Goal: Task Accomplishment & Management: Use online tool/utility

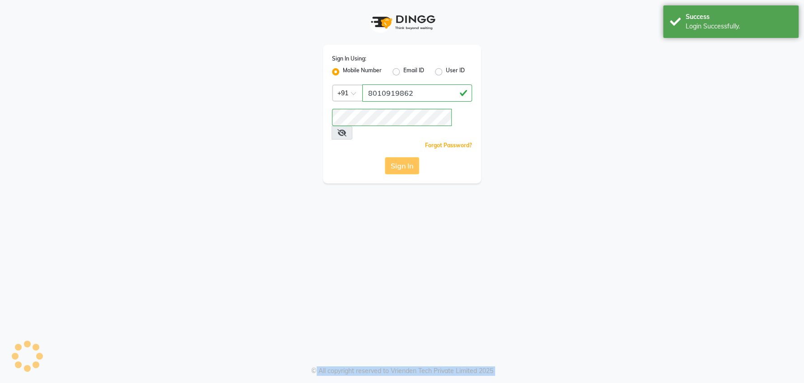
click at [404, 157] on div "Sign In" at bounding box center [402, 165] width 140 height 17
click at [404, 157] on button "Sign In" at bounding box center [402, 165] width 34 height 17
click at [404, 157] on div "Sign In" at bounding box center [402, 165] width 140 height 17
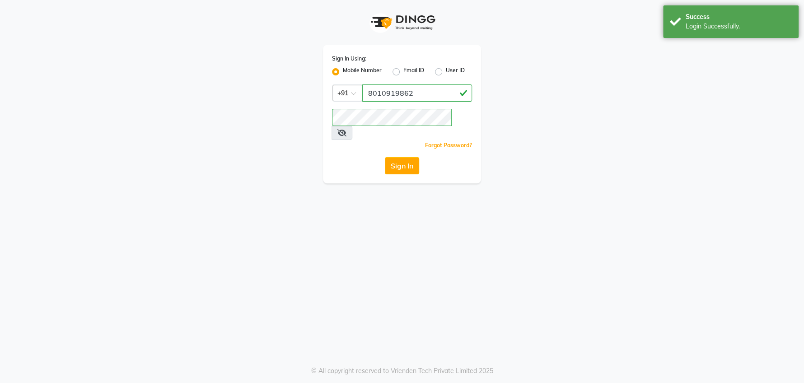
click at [404, 157] on div "Sign In" at bounding box center [402, 165] width 140 height 17
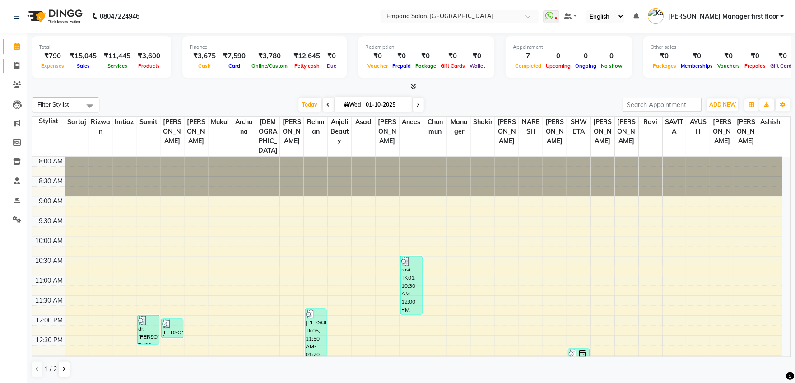
click at [15, 63] on icon at bounding box center [16, 65] width 5 height 7
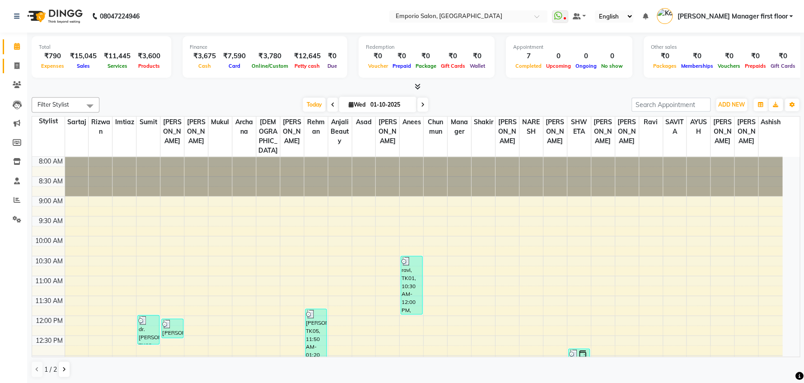
select select "service"
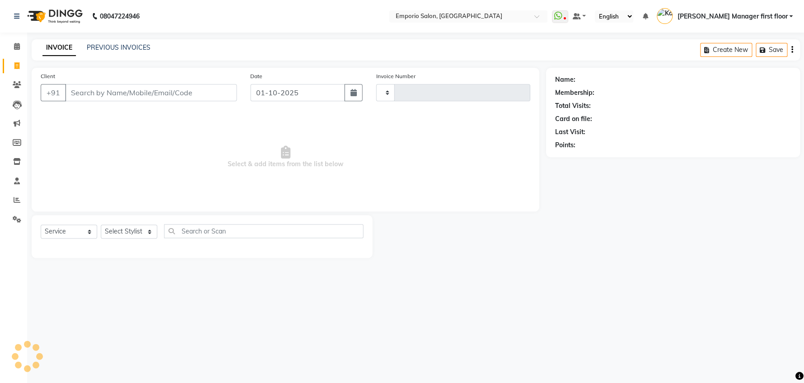
type input "5869"
select select "6332"
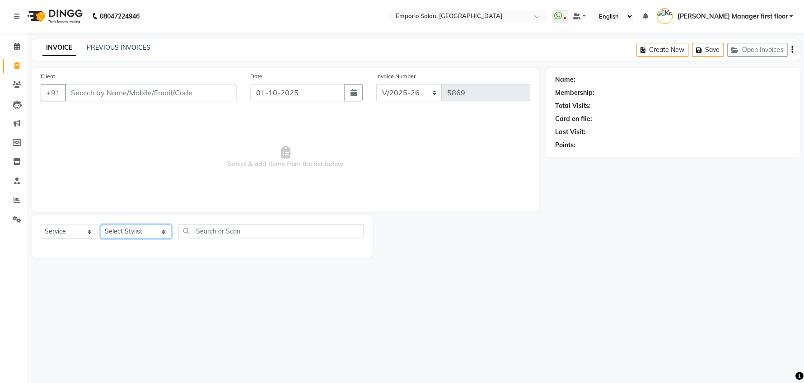
click at [143, 225] on select "Select Stylist [PERSON_NAME] beauty Archana [PERSON_NAME] [PERSON_NAME] [PERSON…" at bounding box center [136, 231] width 70 height 14
select select "47514"
click at [101, 224] on select "Select Stylist [PERSON_NAME] beauty Archana [PERSON_NAME] [PERSON_NAME] [PERSON…" at bounding box center [136, 231] width 70 height 14
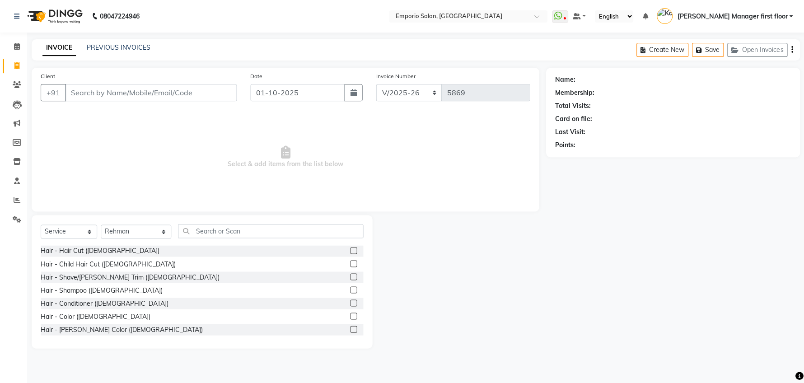
click at [350, 276] on label at bounding box center [353, 276] width 7 height 7
click at [350, 276] on input "checkbox" at bounding box center [353, 277] width 6 height 6
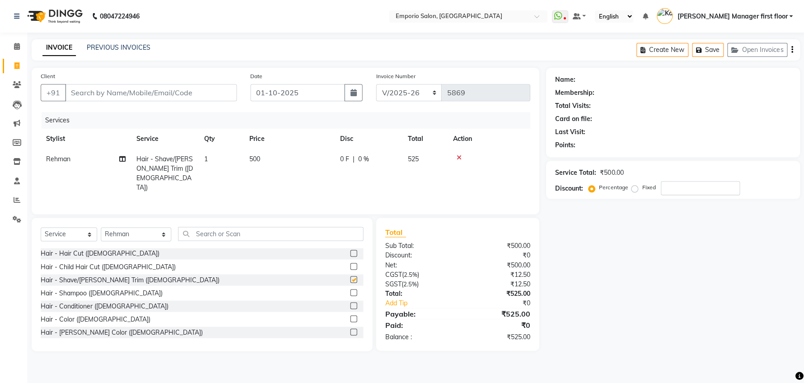
checkbox input "false"
click at [350, 250] on label at bounding box center [353, 253] width 7 height 7
click at [350, 251] on input "checkbox" at bounding box center [353, 254] width 6 height 6
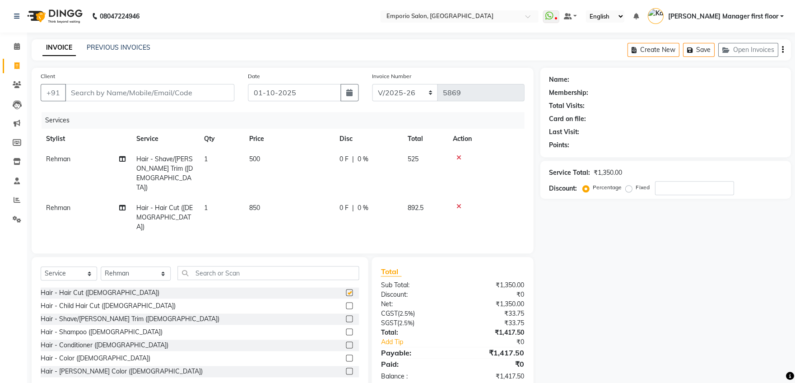
checkbox input "false"
click at [298, 266] on input "text" at bounding box center [267, 273] width 181 height 14
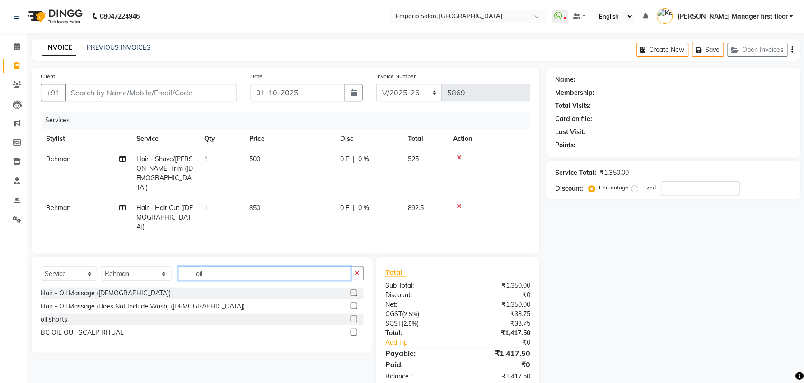
type input "oil"
click at [353, 289] on label at bounding box center [353, 292] width 7 height 7
click at [353, 290] on input "checkbox" at bounding box center [353, 293] width 6 height 6
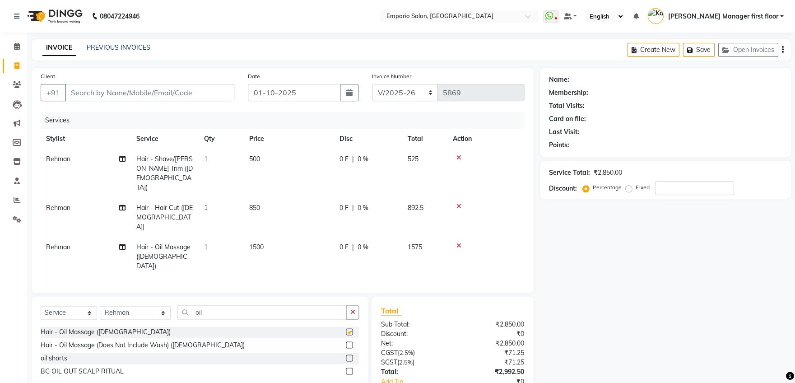
checkbox input "false"
click at [282, 198] on td "850" at bounding box center [289, 217] width 90 height 39
select select "47514"
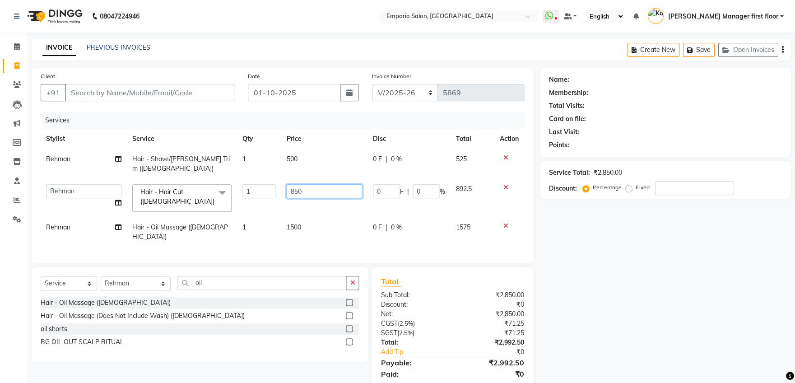
click at [319, 184] on input "850" at bounding box center [323, 191] width 75 height 14
type input "8"
type input "1000"
click at [324, 217] on td "1500" at bounding box center [324, 232] width 86 height 30
select select "47514"
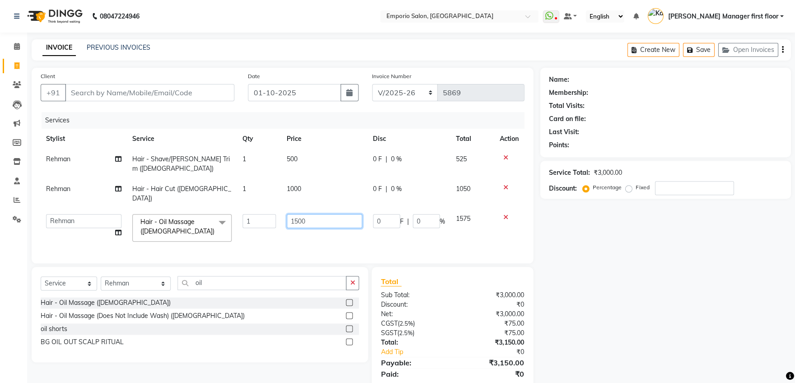
click at [339, 214] on input "1500" at bounding box center [324, 221] width 75 height 14
type input "1200"
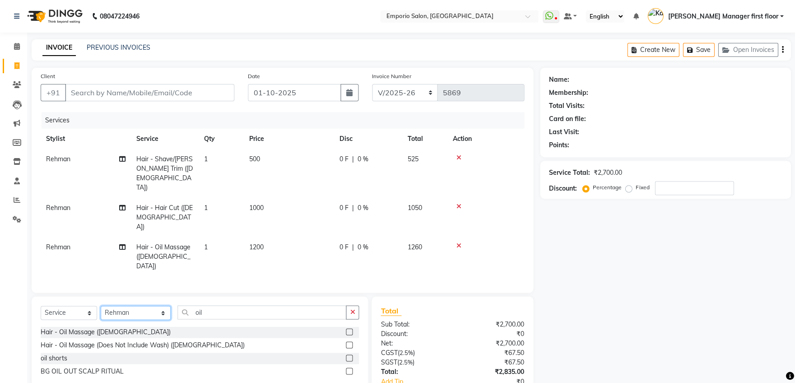
click at [152, 306] on select "Select Stylist [PERSON_NAME] beauty Archana [PERSON_NAME] [PERSON_NAME] [PERSON…" at bounding box center [136, 313] width 70 height 14
select select "47508"
click at [101, 306] on select "Select Stylist [PERSON_NAME] beauty Archana [PERSON_NAME] [PERSON_NAME] [PERSON…" at bounding box center [136, 313] width 70 height 14
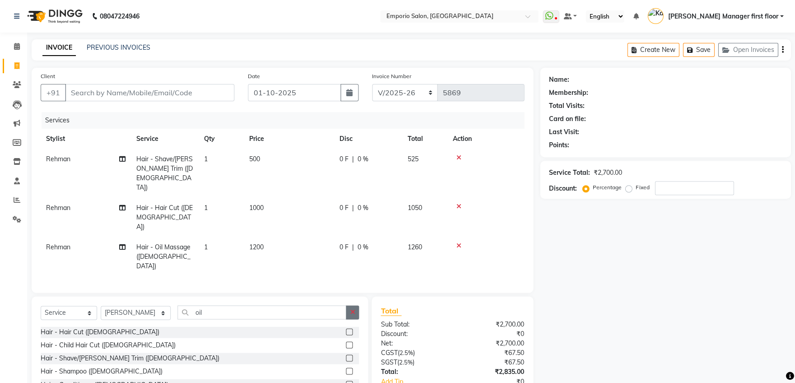
click at [353, 309] on icon "button" at bounding box center [352, 312] width 5 height 6
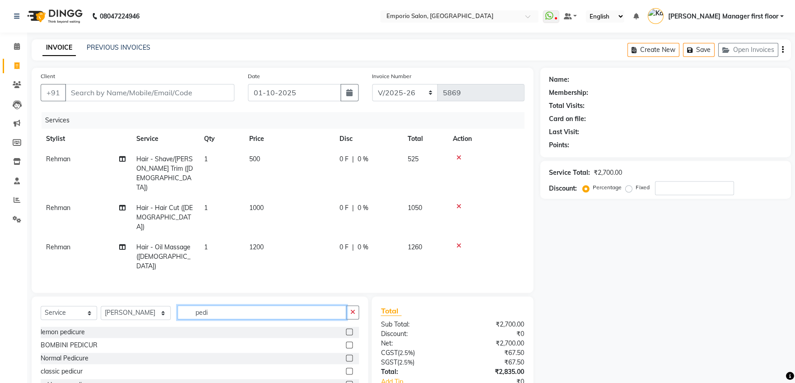
type input "pedi"
click at [346, 368] on label at bounding box center [349, 371] width 7 height 7
click at [346, 368] on input "checkbox" at bounding box center [349, 371] width 6 height 6
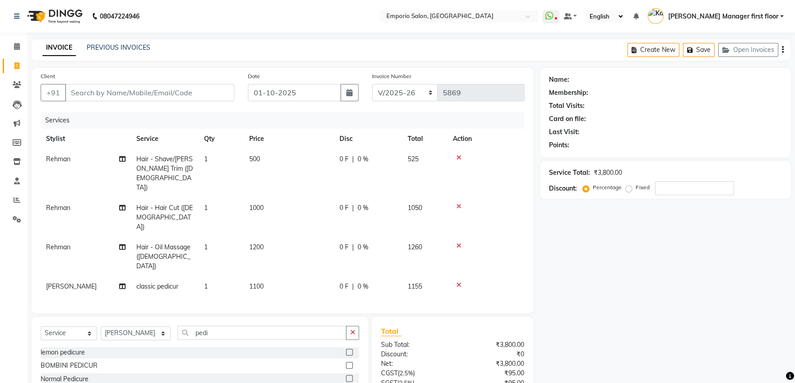
checkbox input "false"
click at [219, 276] on td "1" at bounding box center [221, 286] width 45 height 20
select select "47508"
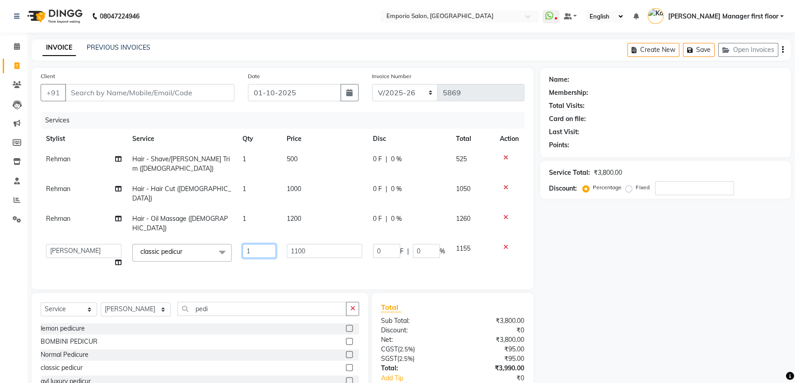
click at [265, 244] on input "1" at bounding box center [258, 251] width 33 height 14
type input "2"
click at [467, 234] on tbody "Rehman Hair - Shave/[PERSON_NAME] Trim ([DEMOGRAPHIC_DATA]) 1 500 0 F | 0 % 525…" at bounding box center [283, 211] width 484 height 124
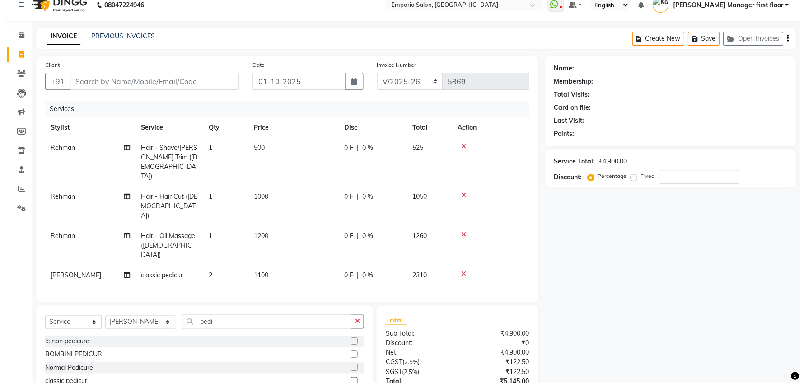
scroll to position [51, 0]
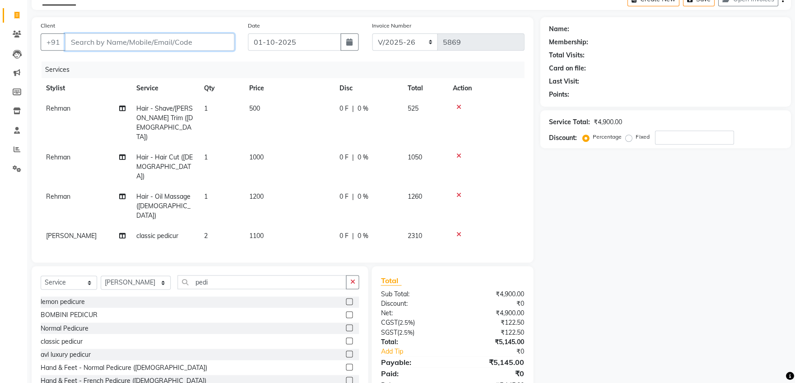
click at [133, 42] on input "Client" at bounding box center [149, 41] width 169 height 17
type input "9"
type input "0"
type input "9818664951"
click at [217, 37] on span "Add Client" at bounding box center [211, 41] width 36 height 9
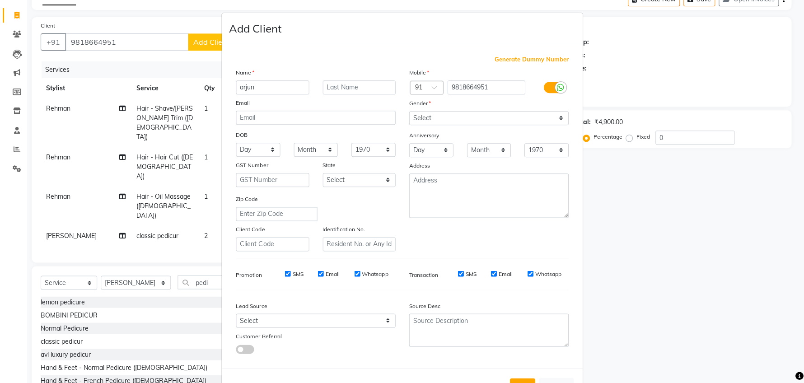
type input "arjun"
click at [340, 86] on input "text" at bounding box center [358, 87] width 73 height 14
type input "sanga"
click at [556, 118] on select "Select [DEMOGRAPHIC_DATA] [DEMOGRAPHIC_DATA] Other Prefer Not To Say" at bounding box center [488, 118] width 159 height 14
select select "[DEMOGRAPHIC_DATA]"
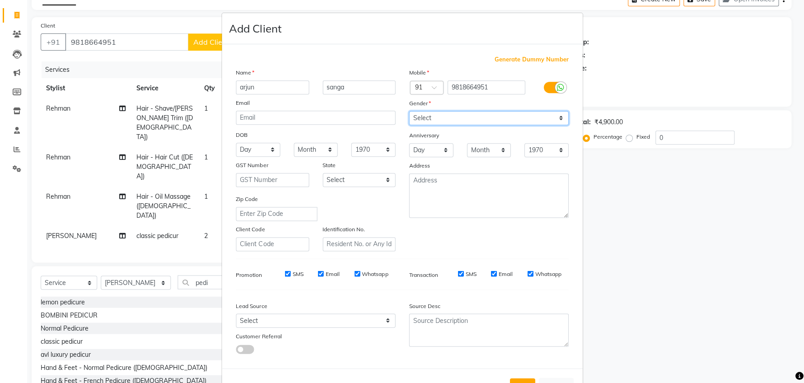
click at [409, 111] on select "Select [DEMOGRAPHIC_DATA] [DEMOGRAPHIC_DATA] Other Prefer Not To Say" at bounding box center [488, 118] width 159 height 14
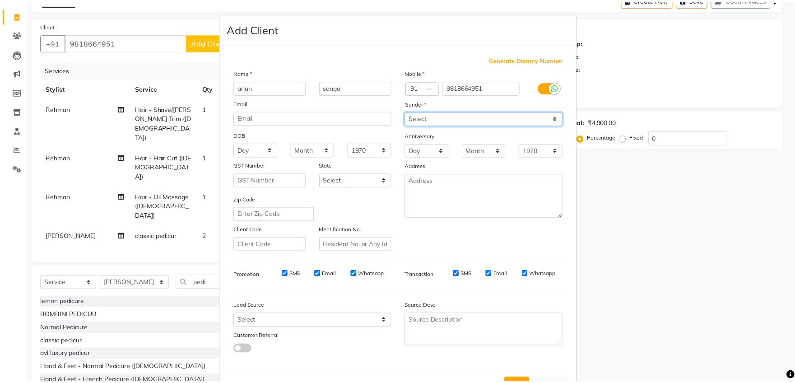
scroll to position [32, 0]
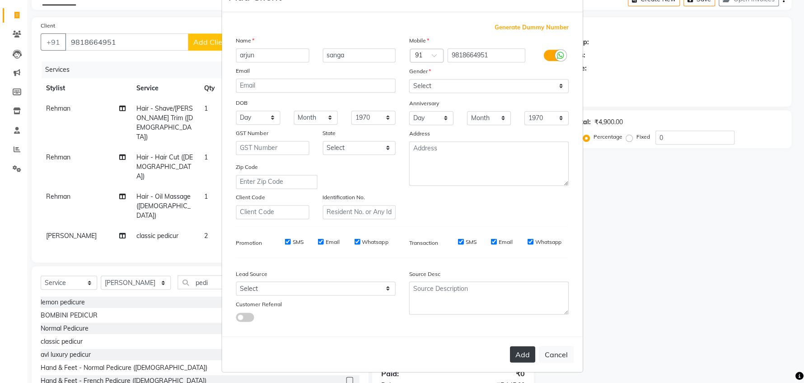
click at [518, 352] on button "Add" at bounding box center [521, 354] width 25 height 16
select select
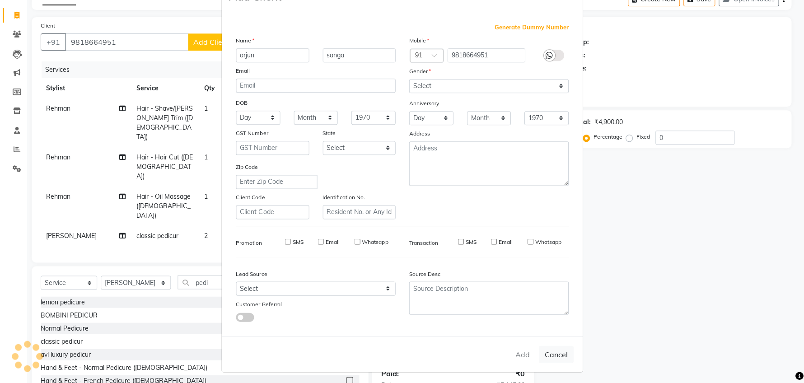
select select
checkbox input "false"
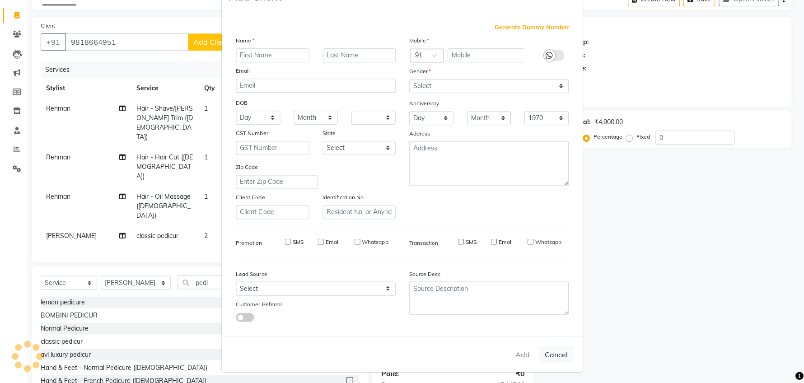
checkbox input "false"
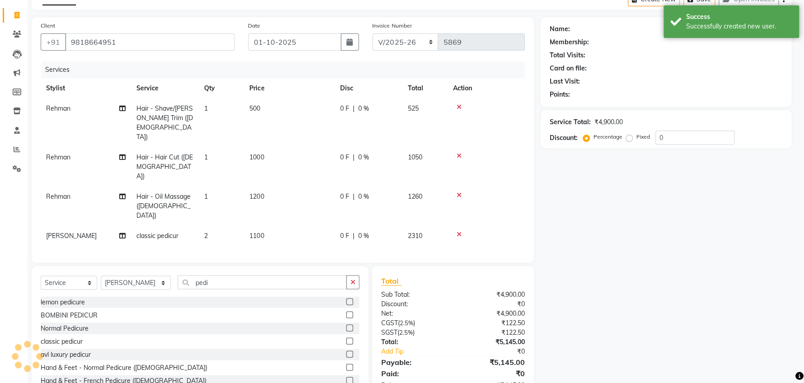
select select "1: Object"
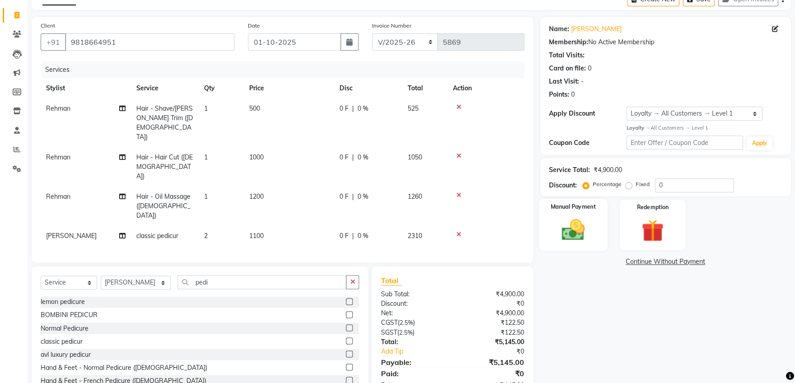
click at [572, 229] on img at bounding box center [572, 229] width 37 height 27
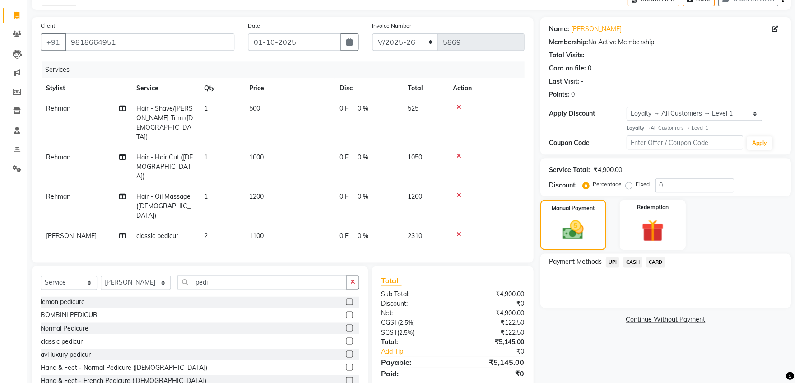
click at [657, 262] on span "CARD" at bounding box center [655, 262] width 19 height 10
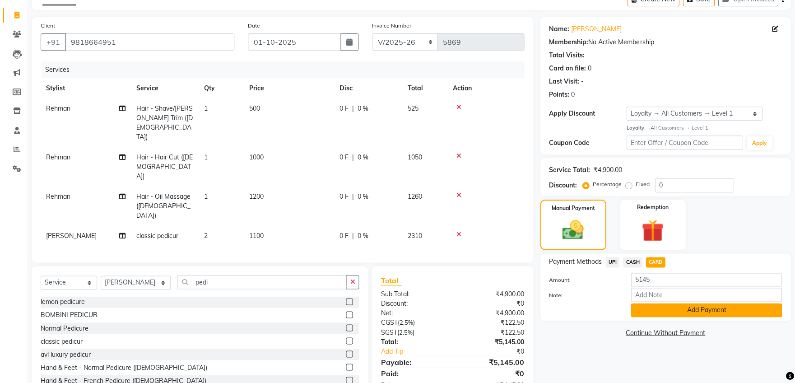
click at [683, 305] on button "Add Payment" at bounding box center [706, 310] width 151 height 14
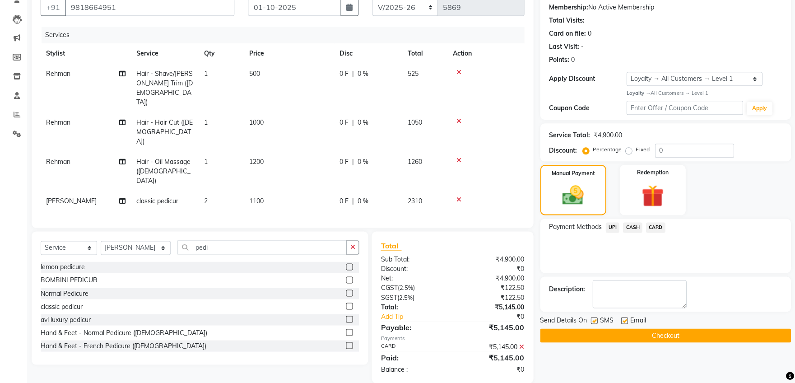
scroll to position [113, 0]
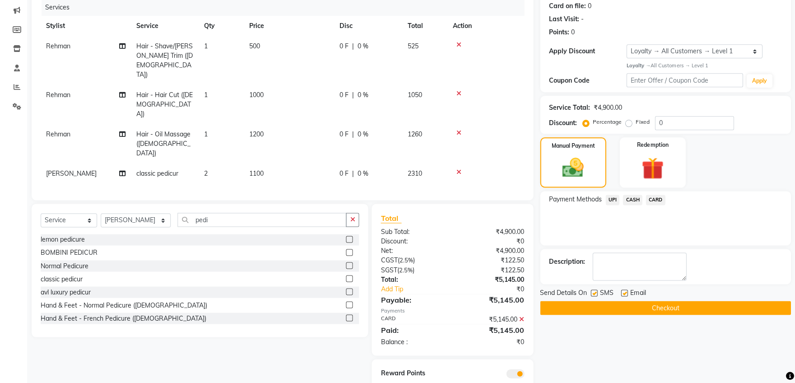
click at [650, 306] on button "Checkout" at bounding box center [665, 308] width 251 height 14
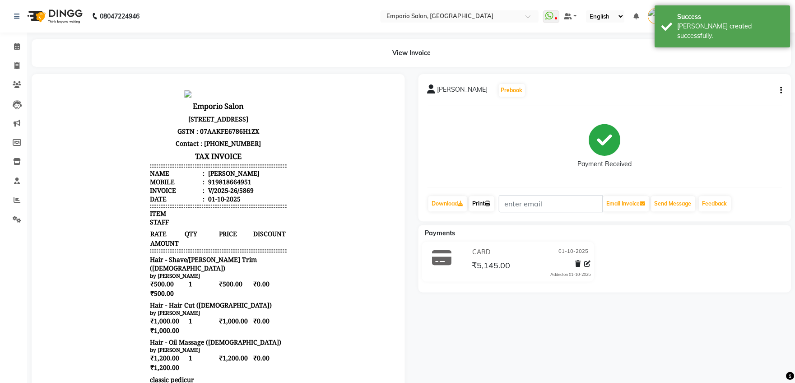
click at [480, 203] on link "Print" at bounding box center [481, 203] width 25 height 15
